Goal: Task Accomplishment & Management: Manage account settings

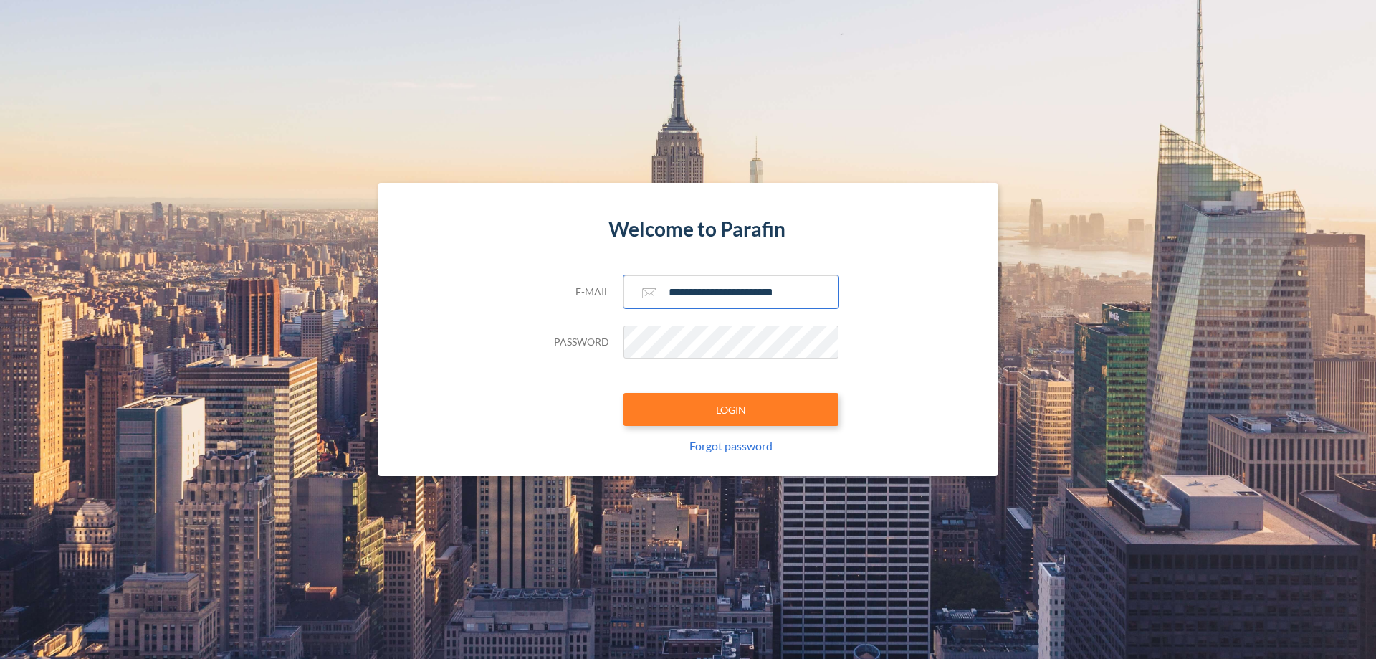
type input "**********"
click at [731, 409] on button "LOGIN" at bounding box center [731, 409] width 215 height 33
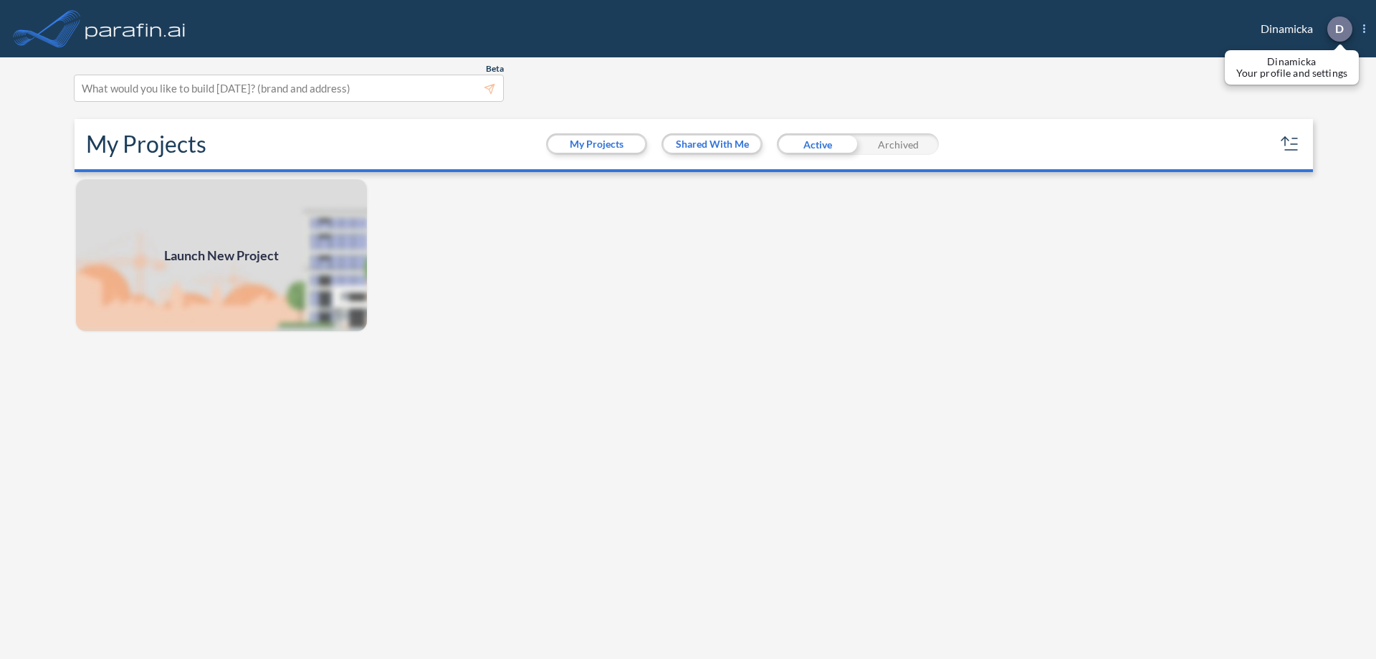
click at [1339, 29] on p "D" at bounding box center [1340, 28] width 9 height 13
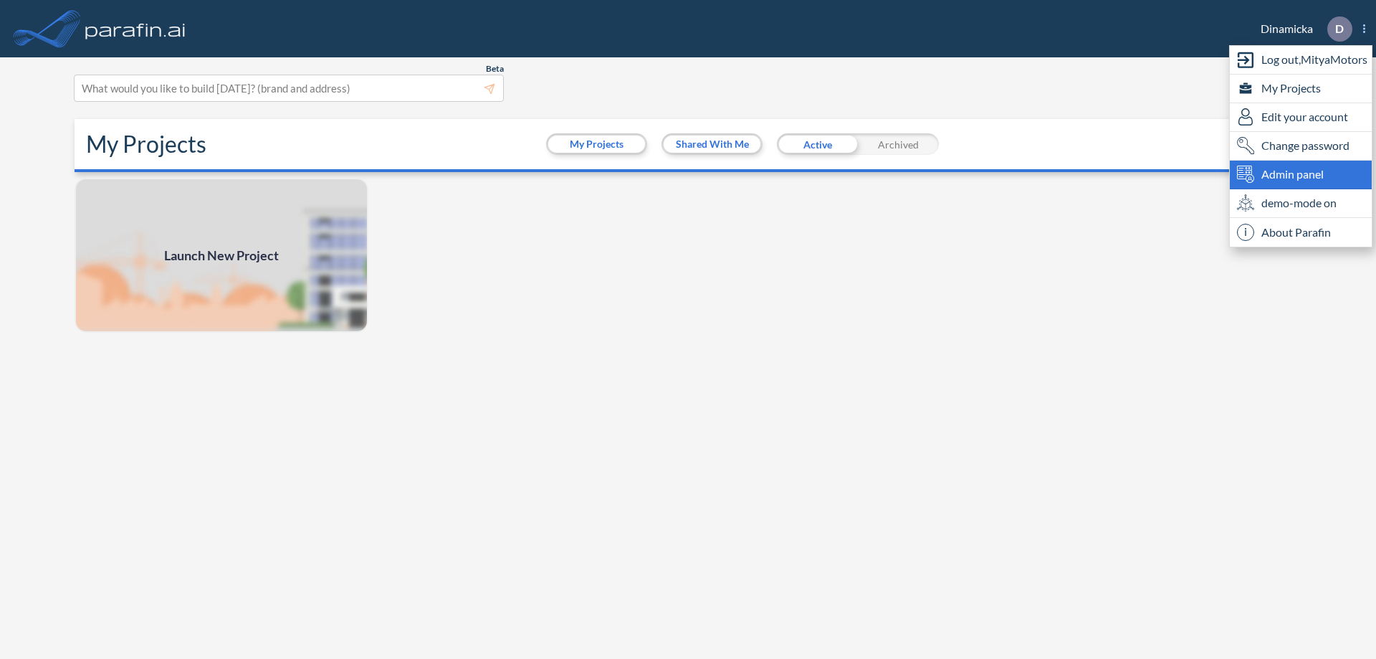
click at [1301, 174] on span "Admin panel" at bounding box center [1293, 174] width 62 height 17
